Goal: Download file/media: Obtain a digital file from the website

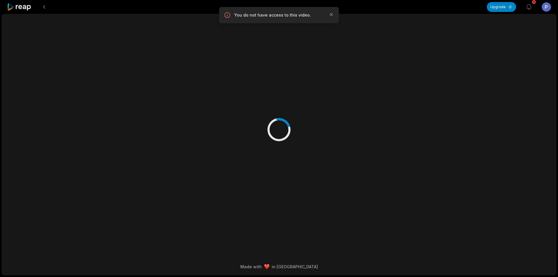
click at [27, 8] on icon at bounding box center [19, 7] width 25 height 8
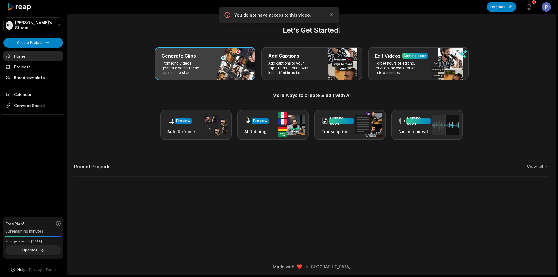
click at [187, 64] on p "From long videos generate social ready clips in one click." at bounding box center [184, 68] width 45 height 14
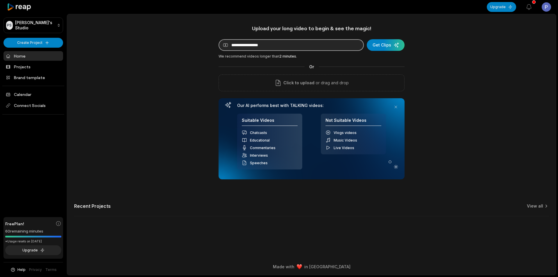
click at [273, 49] on input at bounding box center [291, 45] width 145 height 12
paste input "**********"
type input "**********"
click at [379, 45] on div "submit" at bounding box center [386, 45] width 38 height 12
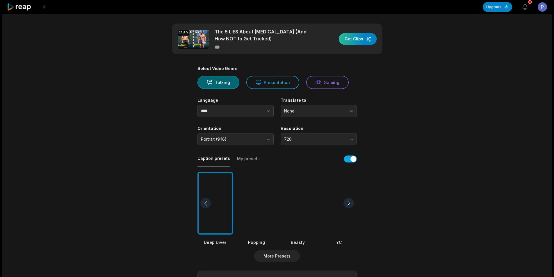
click at [347, 39] on div "button" at bounding box center [358, 39] width 38 height 12
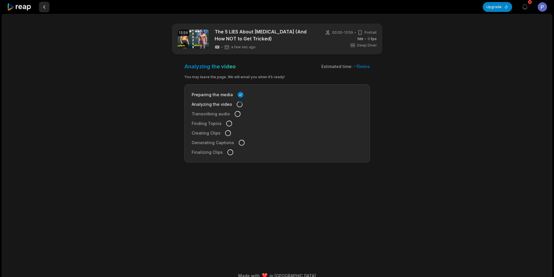
click at [44, 9] on button at bounding box center [44, 7] width 10 height 10
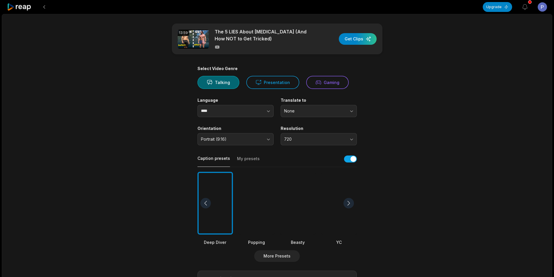
click at [44, 9] on button at bounding box center [44, 7] width 10 height 10
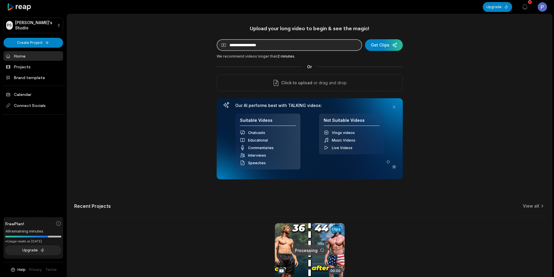
drag, startPoint x: 290, startPoint y: 45, endPoint x: 285, endPoint y: 45, distance: 4.9
click at [289, 45] on input at bounding box center [289, 45] width 145 height 12
paste input "**********"
type input "**********"
click at [379, 45] on div "submit" at bounding box center [384, 45] width 38 height 12
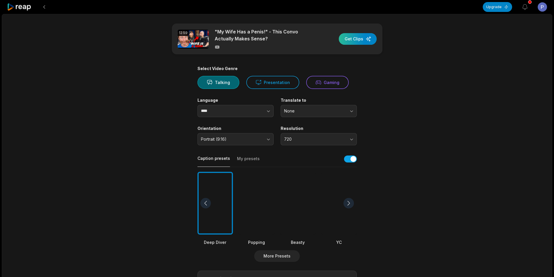
click at [356, 41] on div "button" at bounding box center [358, 39] width 38 height 12
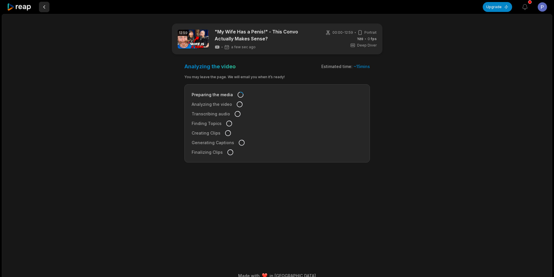
click at [46, 7] on button at bounding box center [44, 7] width 10 height 10
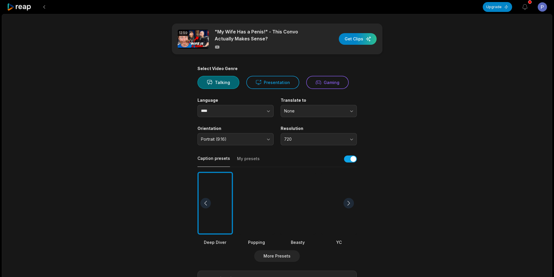
click at [46, 7] on button at bounding box center [44, 7] width 10 height 10
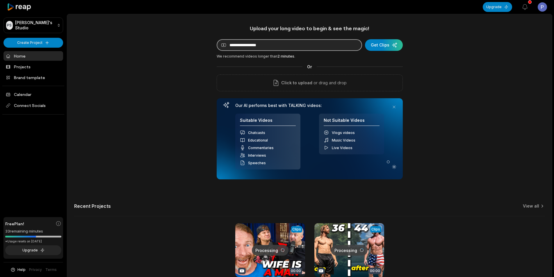
click at [267, 48] on input at bounding box center [289, 45] width 145 height 12
paste input "**********"
type input "**********"
click at [380, 48] on div "submit" at bounding box center [384, 45] width 38 height 12
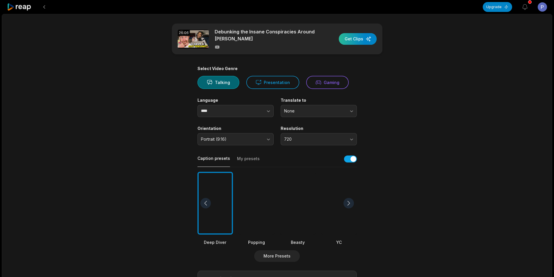
click at [361, 37] on div "button" at bounding box center [358, 39] width 38 height 12
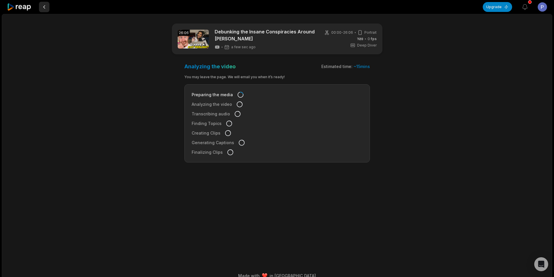
click at [42, 8] on button at bounding box center [44, 7] width 10 height 10
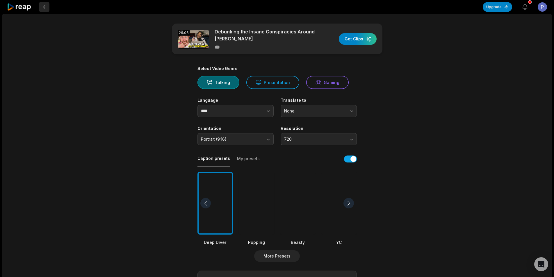
click at [43, 8] on button at bounding box center [44, 7] width 10 height 10
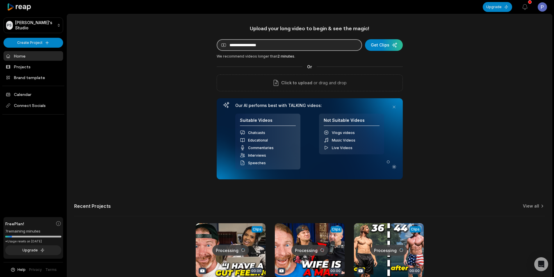
click at [267, 47] on input at bounding box center [289, 45] width 145 height 12
paste input "**********"
type input "**********"
click at [381, 47] on div "submit" at bounding box center [384, 45] width 38 height 12
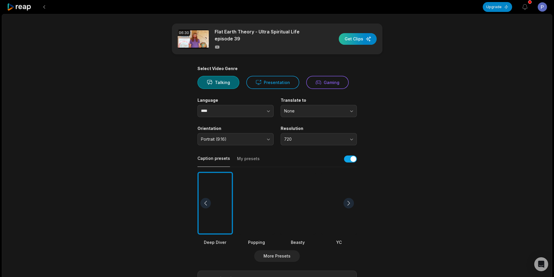
click at [356, 36] on div "button" at bounding box center [358, 39] width 38 height 12
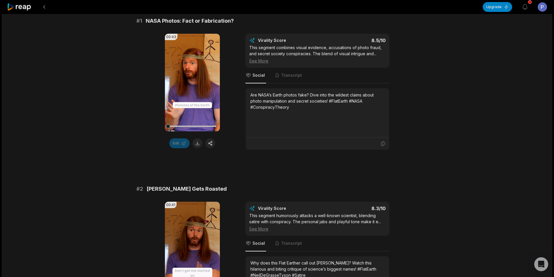
scroll to position [87, 0]
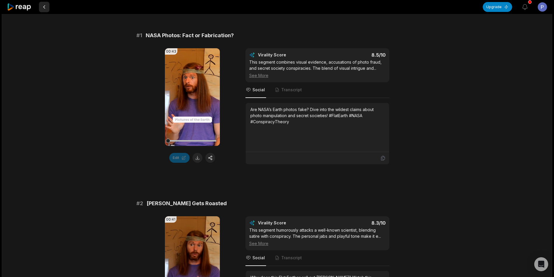
click at [47, 8] on button at bounding box center [44, 7] width 10 height 10
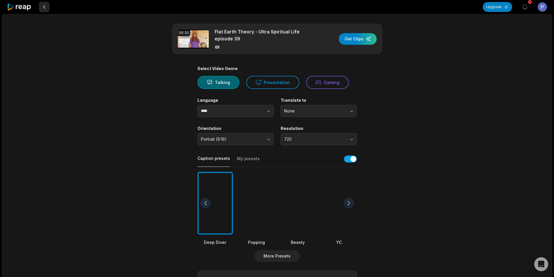
click at [45, 8] on button at bounding box center [44, 7] width 10 height 10
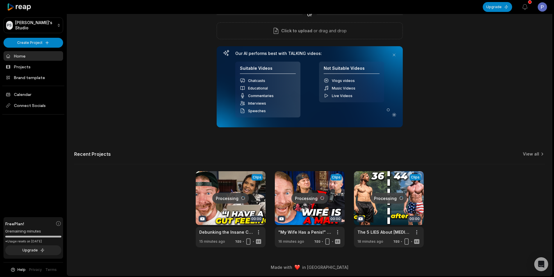
scroll to position [53, 0]
click at [531, 153] on link "View all" at bounding box center [531, 154] width 16 height 6
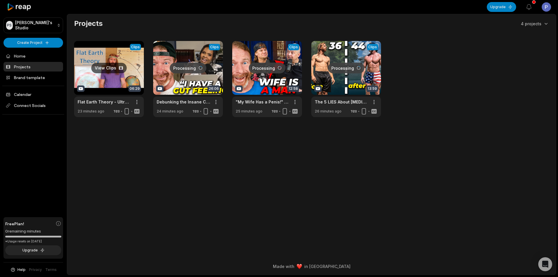
click at [123, 81] on link at bounding box center [109, 79] width 70 height 76
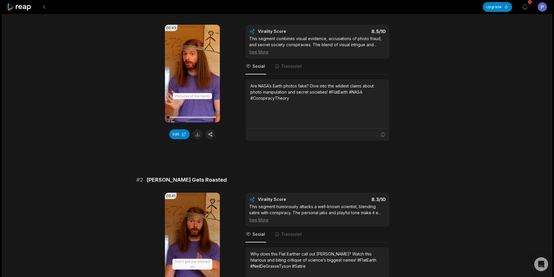
scroll to position [87, 0]
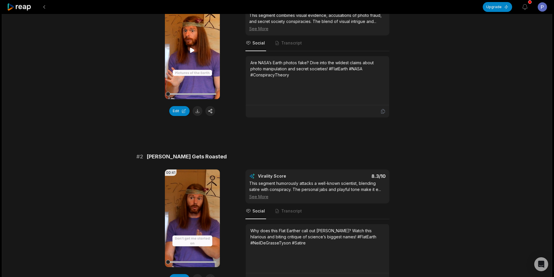
scroll to position [87, 0]
click at [196, 111] on button at bounding box center [198, 111] width 10 height 10
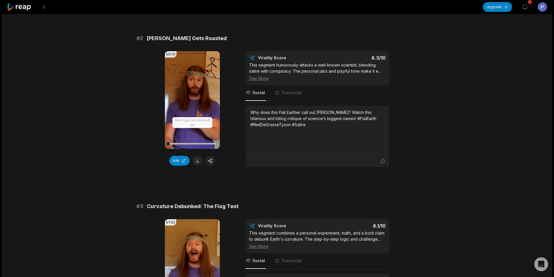
scroll to position [233, 0]
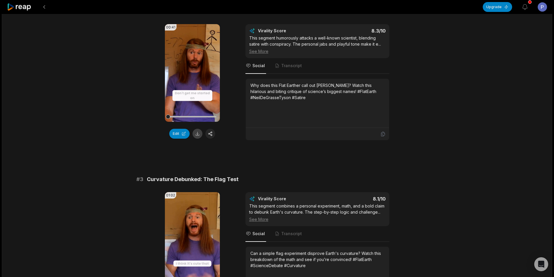
click at [199, 134] on button at bounding box center [198, 134] width 10 height 10
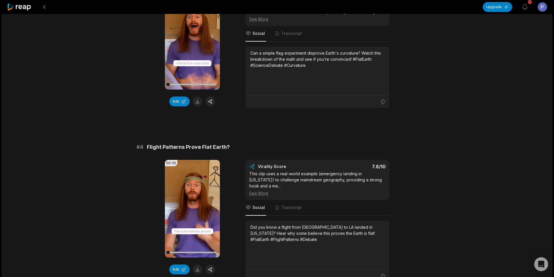
scroll to position [436, 0]
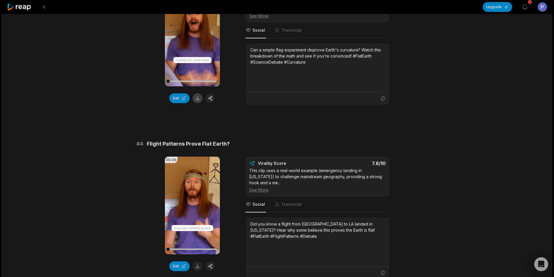
click at [197, 100] on button at bounding box center [198, 98] width 10 height 10
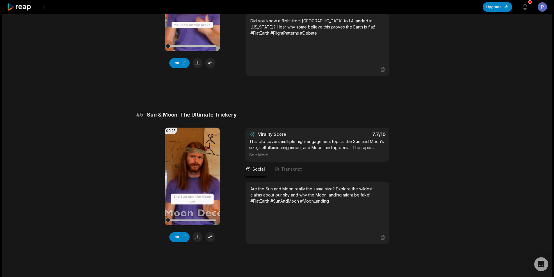
scroll to position [640, 0]
click at [198, 64] on button at bounding box center [198, 63] width 10 height 10
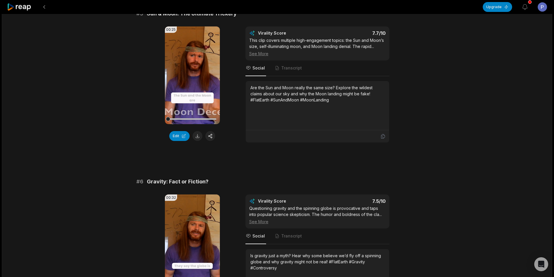
scroll to position [756, 0]
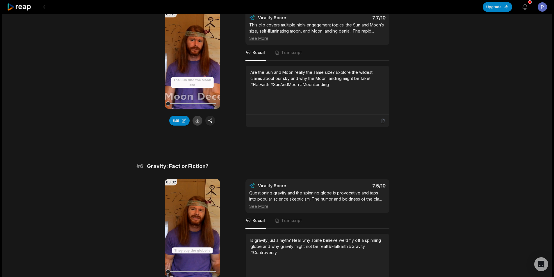
click at [197, 117] on button at bounding box center [198, 121] width 10 height 10
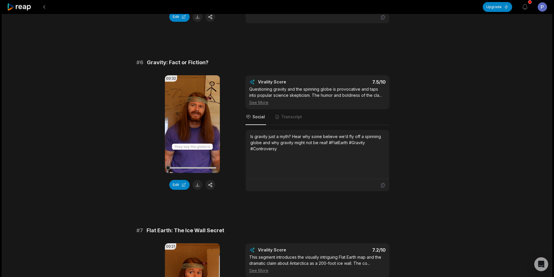
scroll to position [902, 0]
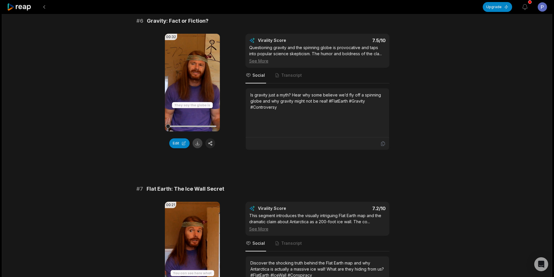
click at [197, 139] on button at bounding box center [198, 143] width 10 height 10
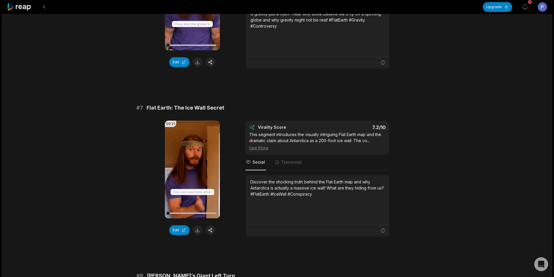
scroll to position [1047, 0]
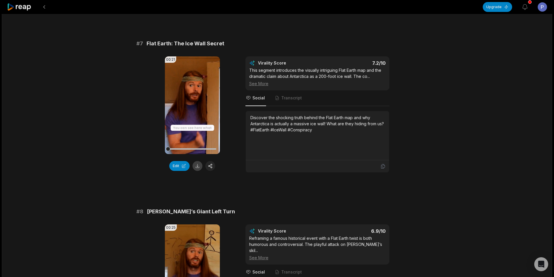
click at [196, 161] on button at bounding box center [198, 166] width 10 height 10
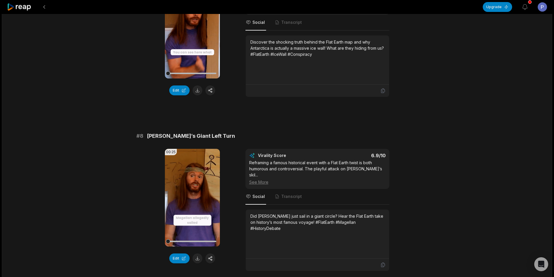
scroll to position [1149, 0]
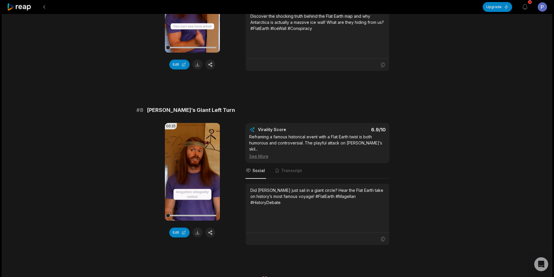
click at [199, 229] on button at bounding box center [198, 233] width 10 height 10
click at [47, 6] on button at bounding box center [44, 7] width 10 height 10
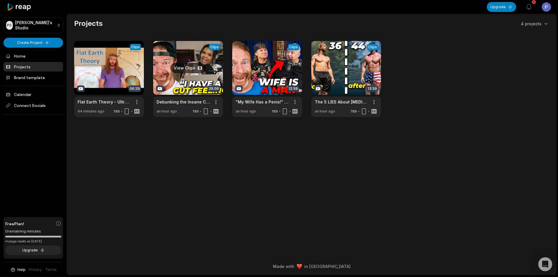
click at [182, 82] on link at bounding box center [188, 79] width 70 height 76
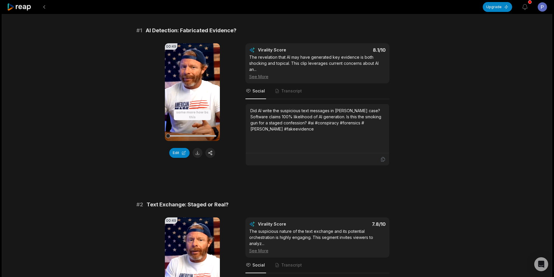
scroll to position [58, 0]
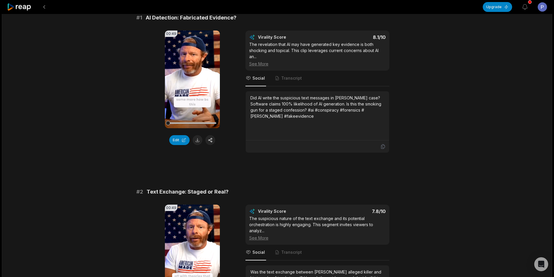
click at [199, 140] on button at bounding box center [198, 140] width 10 height 10
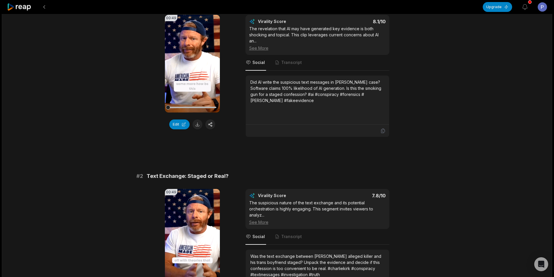
scroll to position [175, 0]
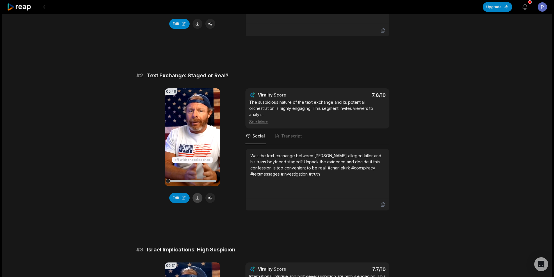
click at [198, 197] on button at bounding box center [198, 198] width 10 height 10
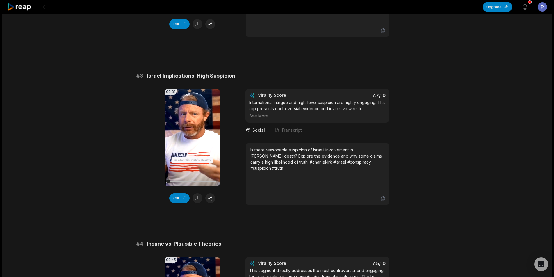
scroll to position [349, 0]
click at [196, 198] on button at bounding box center [198, 198] width 10 height 10
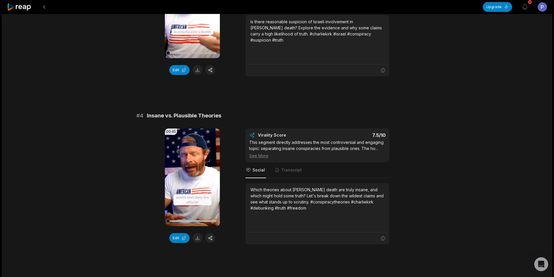
scroll to position [494, 0]
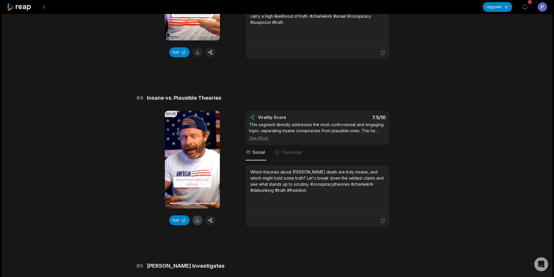
click at [197, 219] on button at bounding box center [198, 221] width 10 height 10
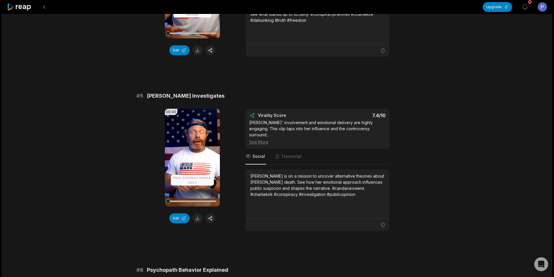
scroll to position [669, 0]
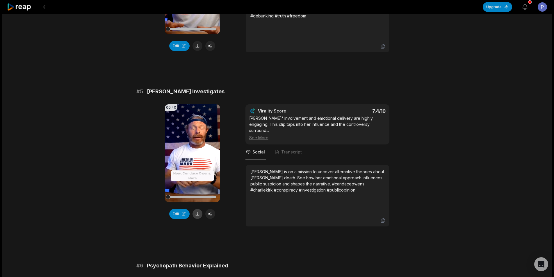
click at [198, 212] on button at bounding box center [198, 214] width 10 height 10
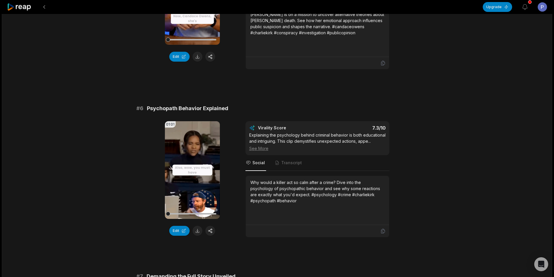
scroll to position [843, 0]
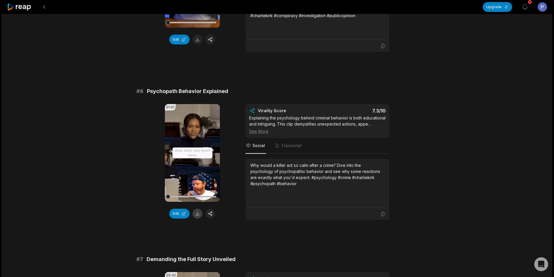
click at [195, 214] on button at bounding box center [198, 214] width 10 height 10
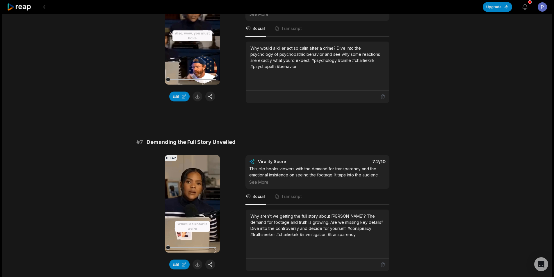
scroll to position [1018, 0]
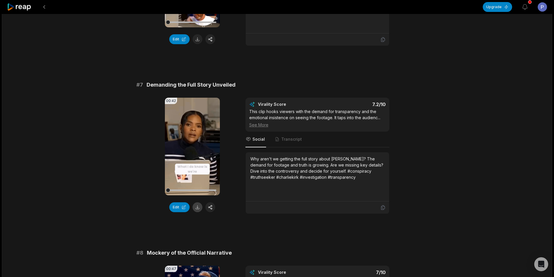
click at [198, 212] on button at bounding box center [198, 207] width 10 height 10
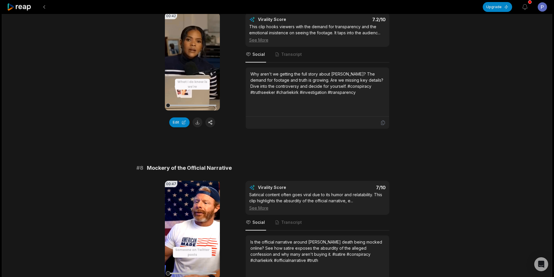
scroll to position [1163, 0]
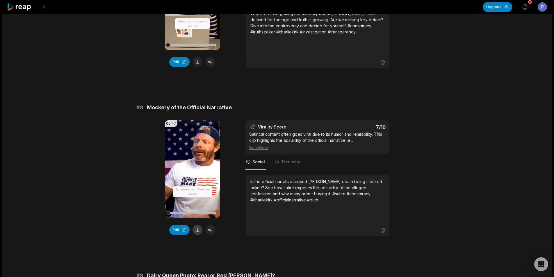
click at [200, 235] on button at bounding box center [198, 230] width 10 height 10
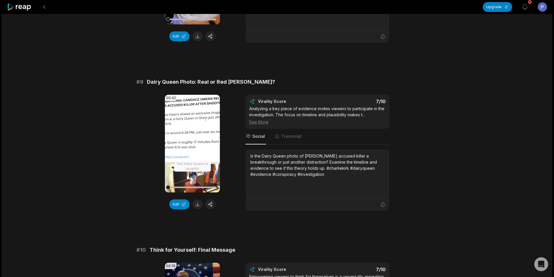
scroll to position [1367, 0]
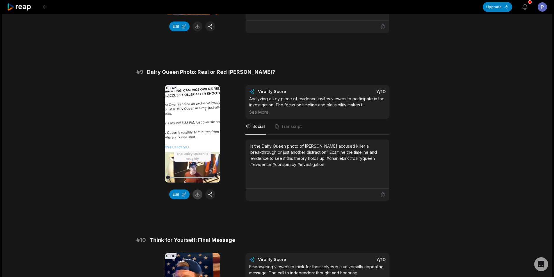
click at [197, 200] on button at bounding box center [198, 195] width 10 height 10
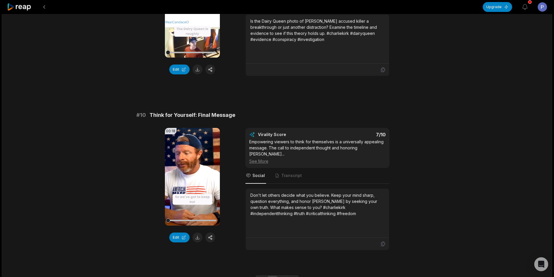
scroll to position [1523, 0]
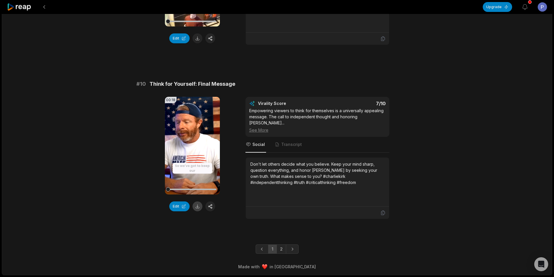
click at [200, 211] on button at bounding box center [198, 207] width 10 height 10
click at [282, 248] on link "2" at bounding box center [282, 249] width 10 height 9
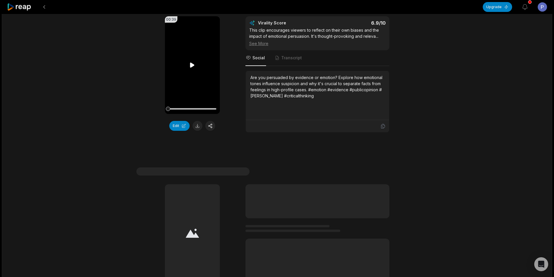
scroll to position [87, 0]
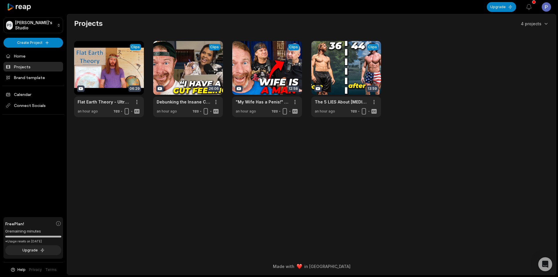
click at [275, 86] on link at bounding box center [267, 79] width 70 height 76
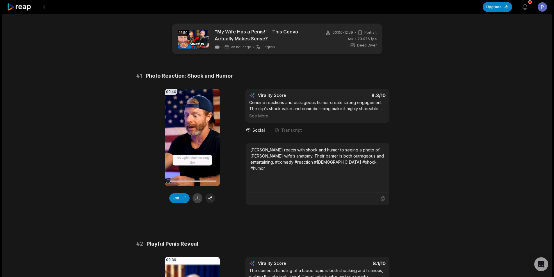
click at [196, 199] on button at bounding box center [198, 198] width 10 height 10
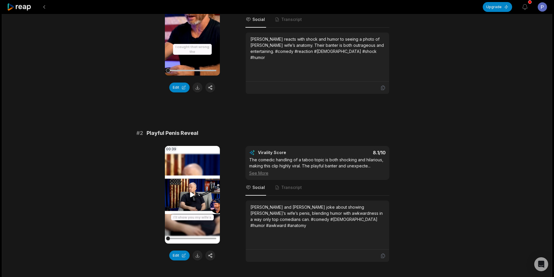
scroll to position [145, 0]
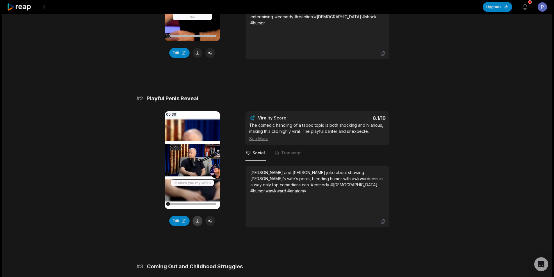
click at [197, 219] on button at bounding box center [198, 221] width 10 height 10
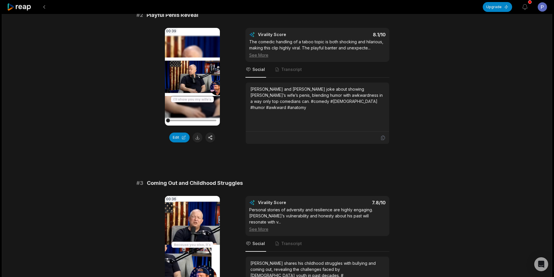
scroll to position [349, 0]
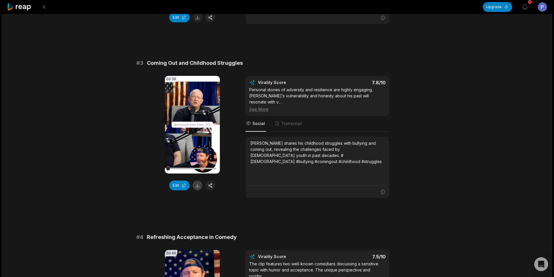
click at [200, 185] on button at bounding box center [198, 186] width 10 height 10
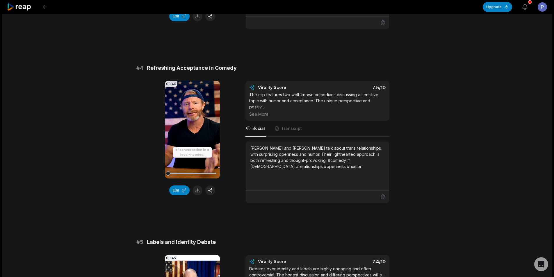
scroll to position [524, 0]
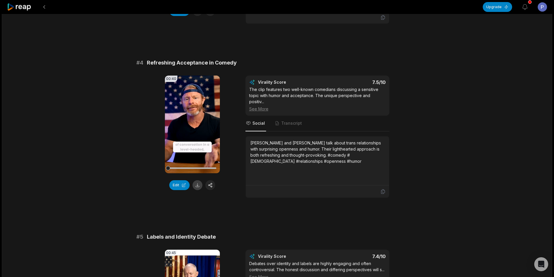
click at [197, 181] on button at bounding box center [198, 185] width 10 height 10
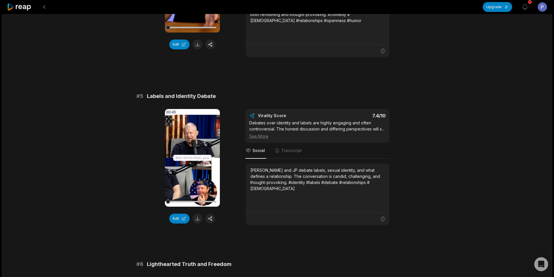
scroll to position [669, 0]
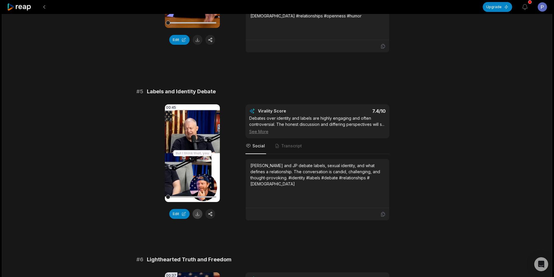
click at [196, 209] on button at bounding box center [198, 214] width 10 height 10
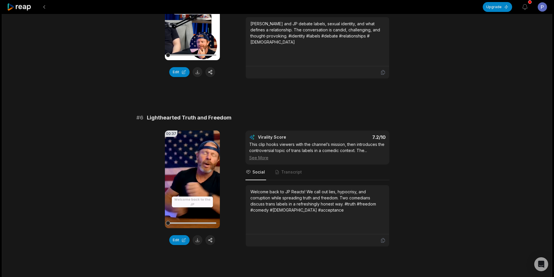
scroll to position [814, 0]
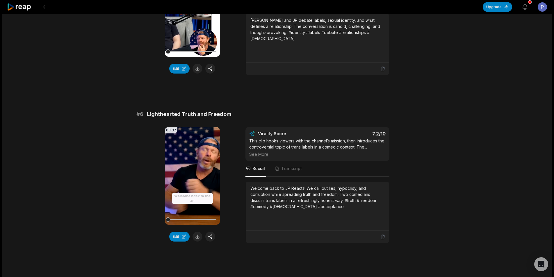
click at [198, 232] on button at bounding box center [198, 237] width 10 height 10
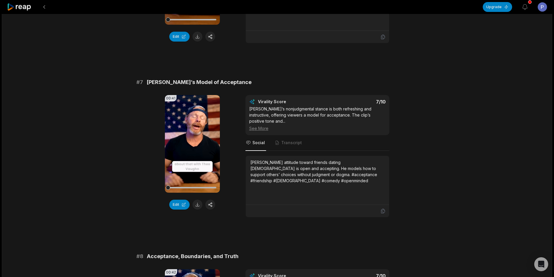
scroll to position [1018, 0]
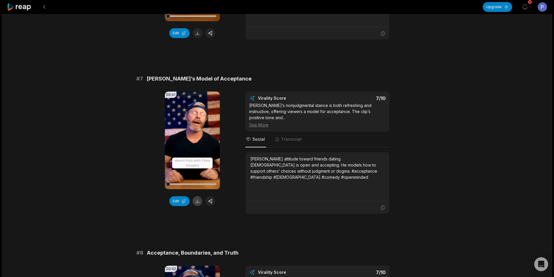
click at [199, 198] on button at bounding box center [198, 201] width 10 height 10
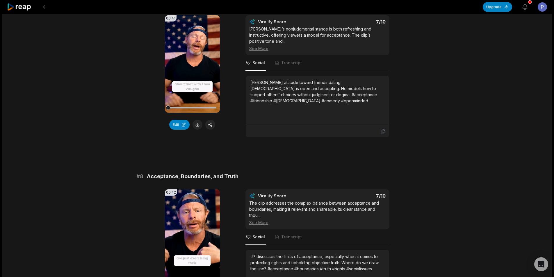
scroll to position [1163, 0]
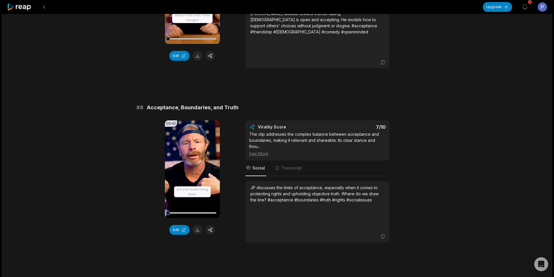
click at [197, 225] on button at bounding box center [198, 230] width 10 height 10
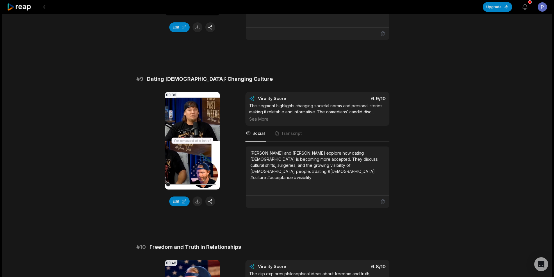
scroll to position [1367, 0]
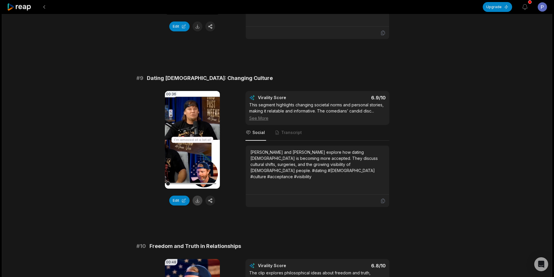
click at [198, 196] on button at bounding box center [198, 201] width 10 height 10
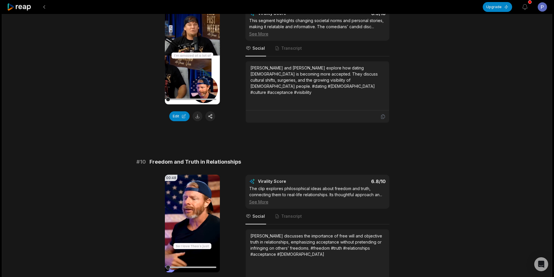
scroll to position [1511, 0]
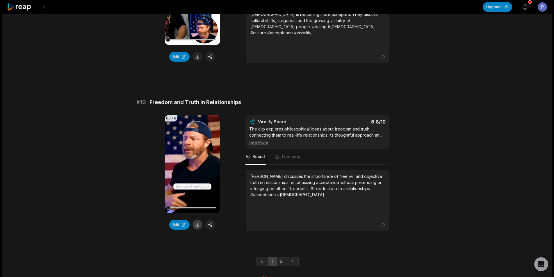
click at [197, 220] on button at bounding box center [198, 225] width 10 height 10
click at [284, 257] on link "2" at bounding box center [282, 261] width 10 height 9
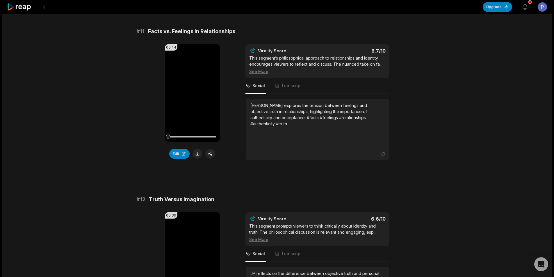
scroll to position [58, 0]
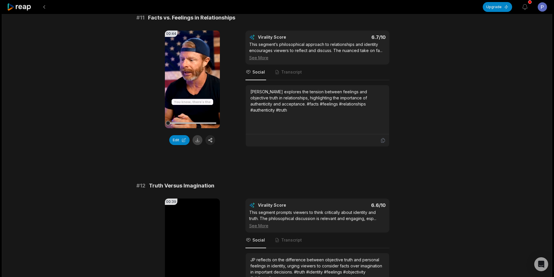
click at [199, 144] on button at bounding box center [198, 140] width 10 height 10
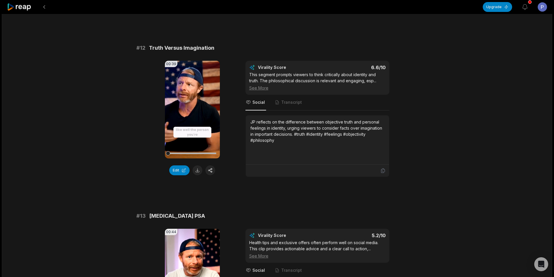
scroll to position [204, 0]
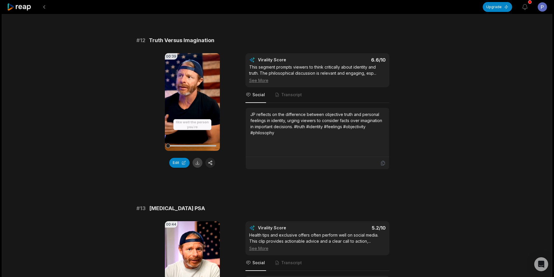
click at [198, 161] on button at bounding box center [198, 163] width 10 height 10
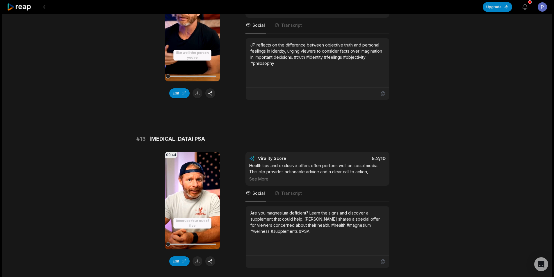
scroll to position [322, 0]
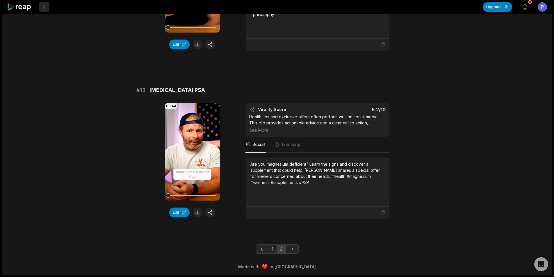
click at [44, 6] on button at bounding box center [44, 7] width 10 height 10
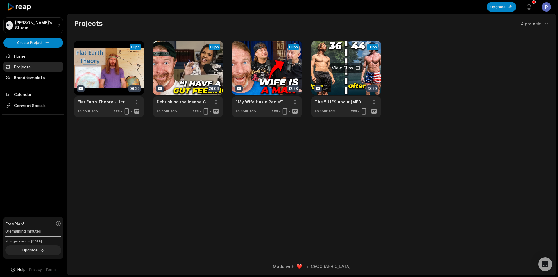
click at [347, 82] on link at bounding box center [347, 79] width 70 height 76
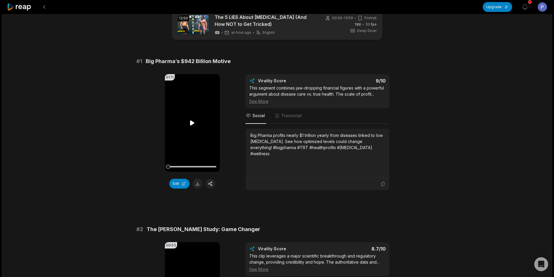
scroll to position [29, 0]
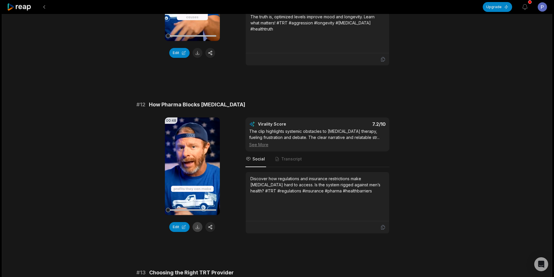
click at [198, 222] on button at bounding box center [198, 227] width 10 height 10
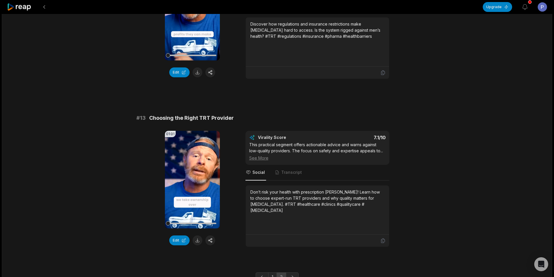
scroll to position [322, 0]
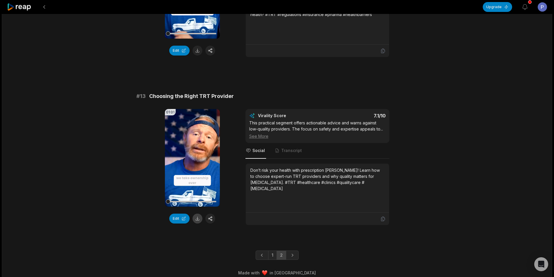
click at [198, 214] on button at bounding box center [198, 219] width 10 height 10
click at [44, 7] on button at bounding box center [44, 7] width 10 height 10
